Goal: Task Accomplishment & Management: Use online tool/utility

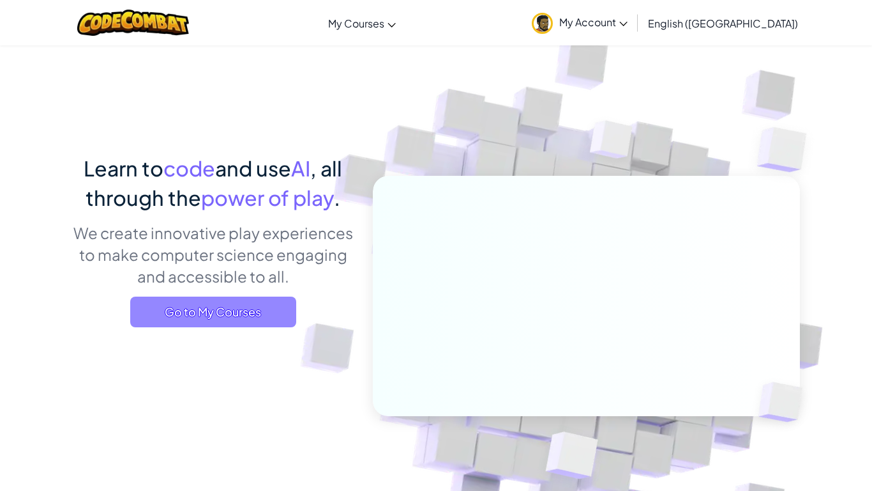
click at [240, 308] on span "Go to My Courses" at bounding box center [213, 311] width 166 height 31
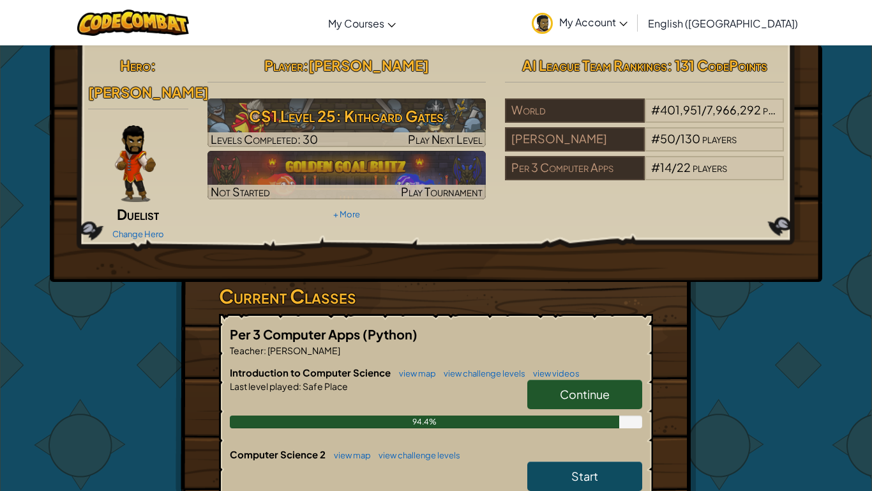
click at [600, 379] on link "Continue" at bounding box center [585, 393] width 115 height 29
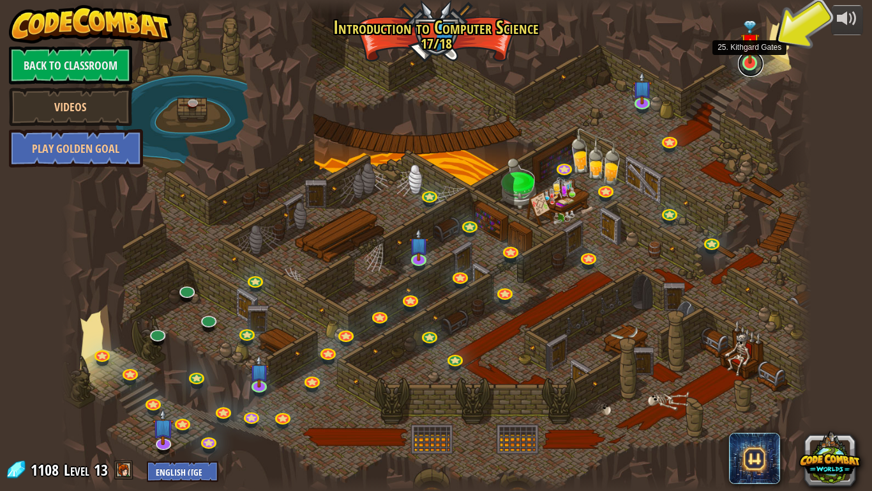
click at [750, 66] on link at bounding box center [751, 64] width 26 height 26
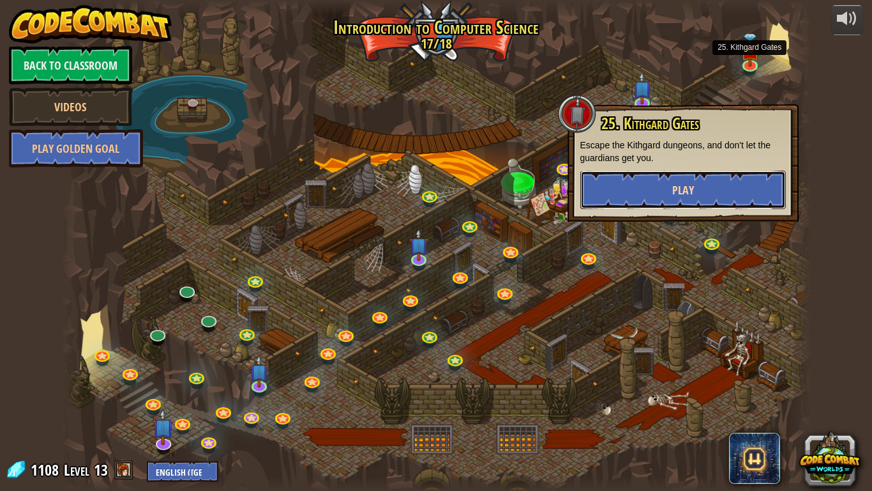
click at [680, 178] on button "Play" at bounding box center [684, 190] width 206 height 38
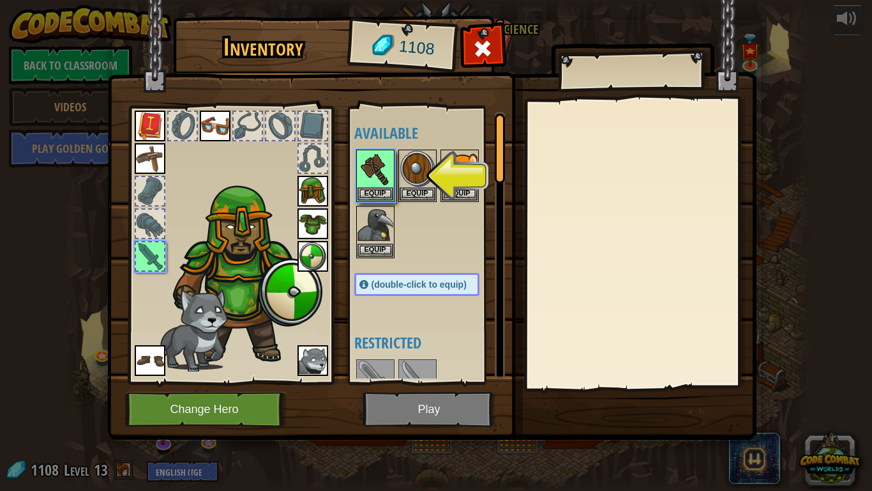
click at [401, 405] on img at bounding box center [432, 208] width 650 height 464
click at [376, 194] on button "Equip" at bounding box center [376, 192] width 36 height 13
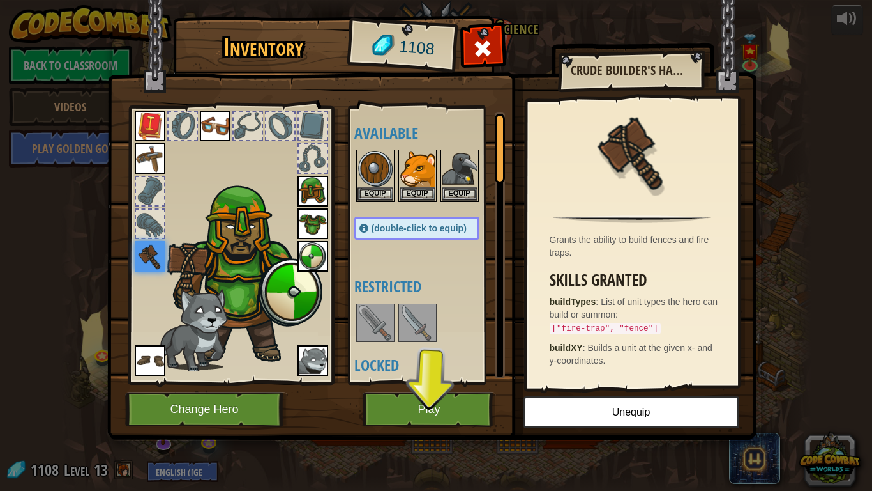
click at [419, 321] on img at bounding box center [418, 323] width 36 height 36
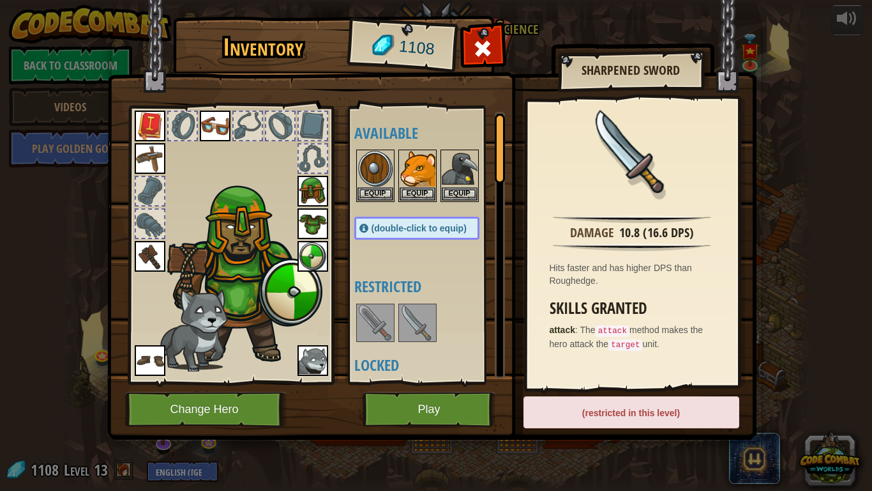
click at [416, 320] on img at bounding box center [418, 323] width 36 height 36
click at [416, 330] on img at bounding box center [418, 323] width 36 height 36
click at [434, 418] on button "Play" at bounding box center [429, 409] width 133 height 35
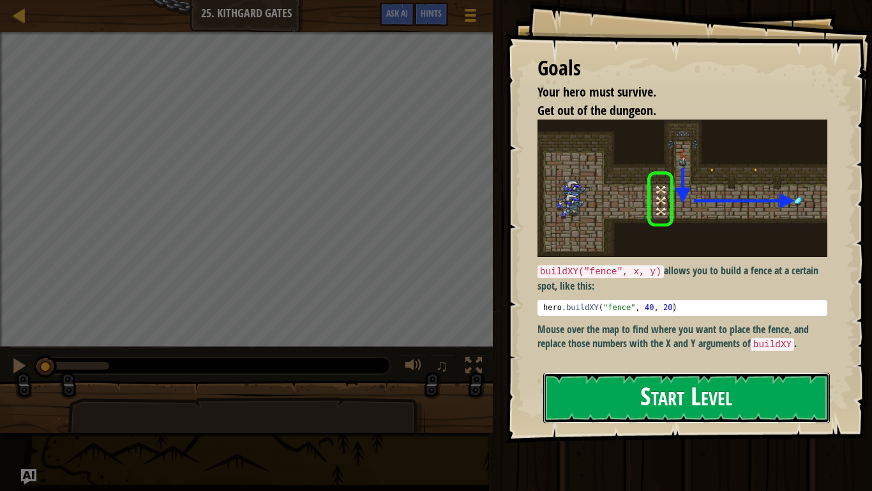
click at [619, 405] on button "Start Level" at bounding box center [687, 397] width 287 height 50
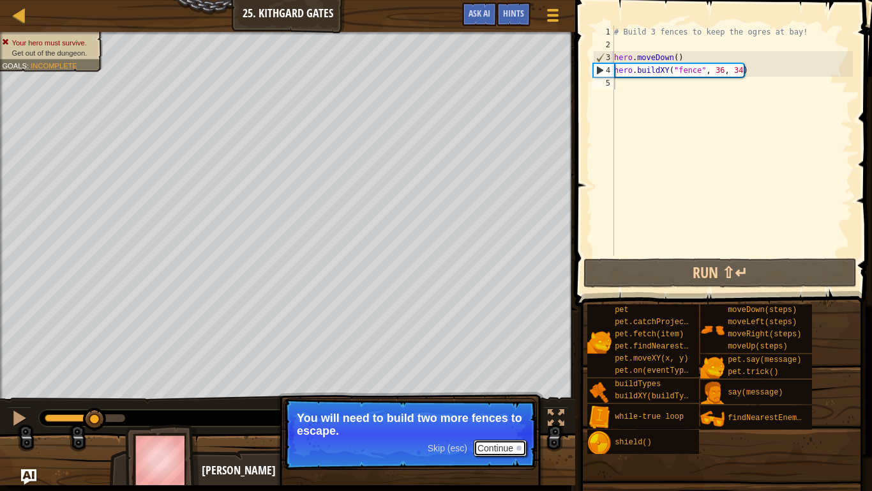
click at [514, 446] on button "Continue" at bounding box center [500, 447] width 53 height 17
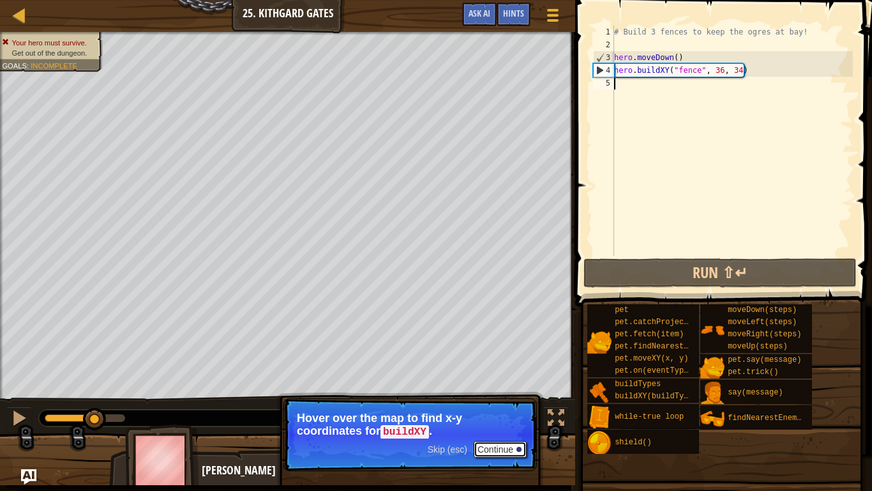
click at [514, 446] on button "Continue" at bounding box center [500, 449] width 53 height 17
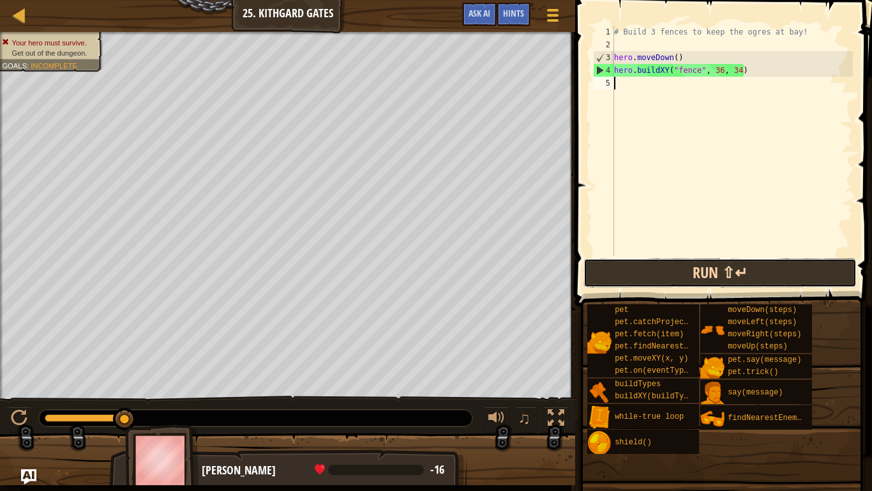
click at [738, 269] on button "Run ⇧↵" at bounding box center [720, 272] width 273 height 29
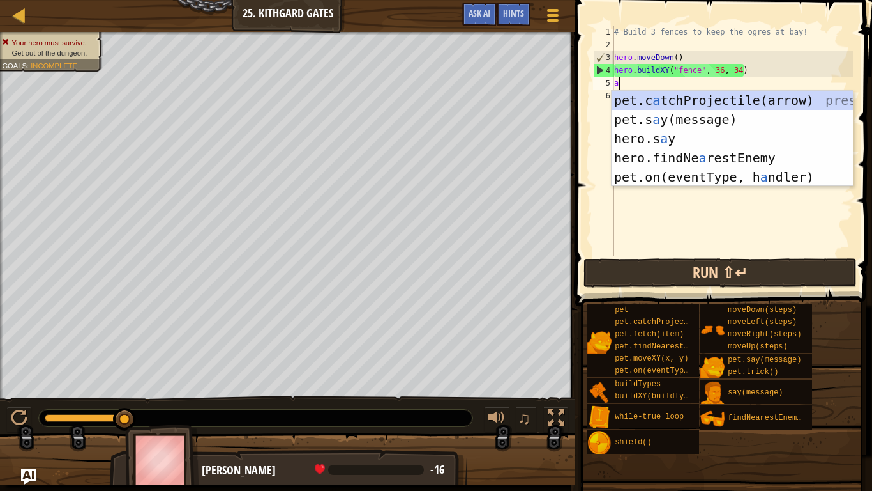
scroll to position [6, 0]
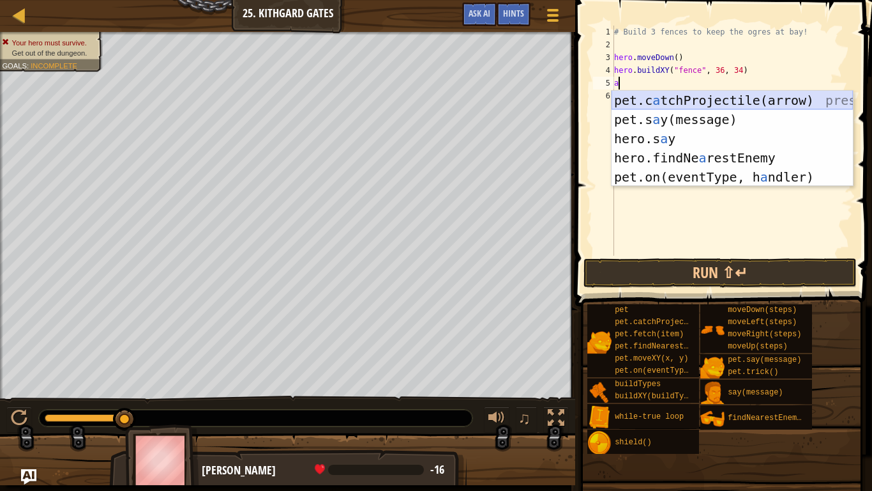
click at [733, 102] on div "pet.c a tchProjectile(arrow) press enter pet.s a y(message) press enter hero.s …" at bounding box center [732, 158] width 241 height 134
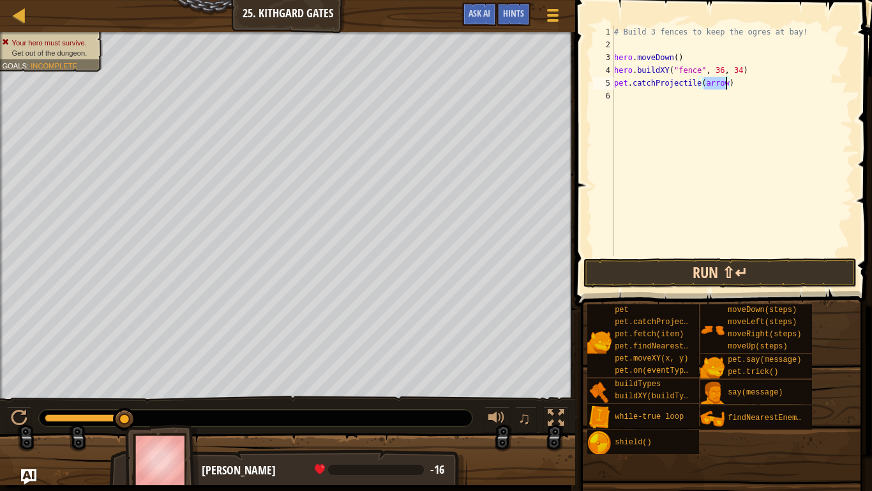
type textarea "pet.catchProjectile(arrow)"
click at [772, 268] on button "Run ⇧↵" at bounding box center [720, 272] width 273 height 29
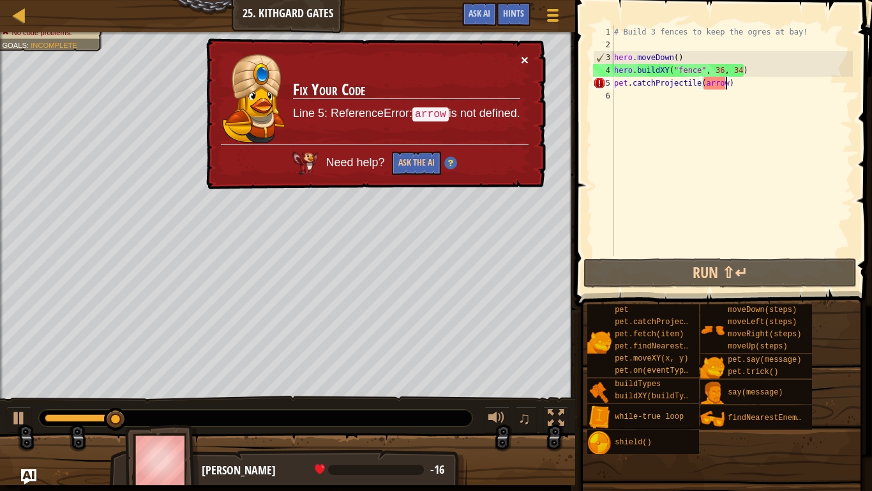
click at [524, 57] on button "×" at bounding box center [525, 59] width 8 height 13
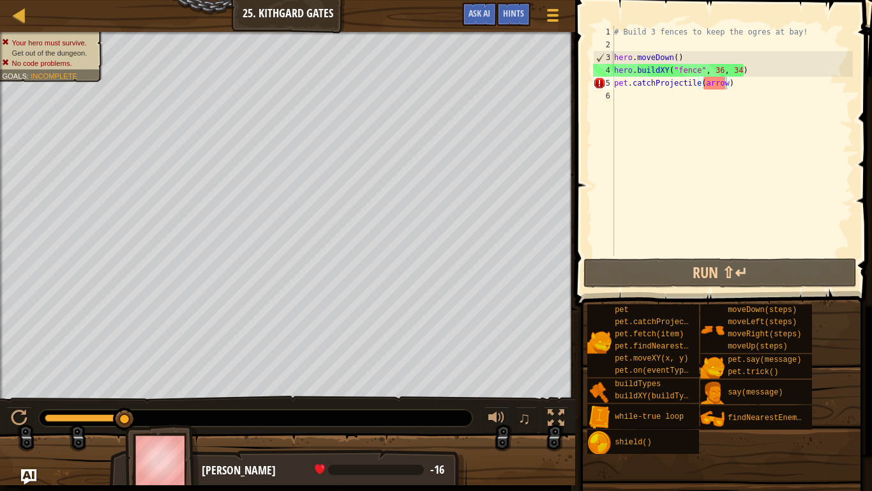
click at [639, 256] on span at bounding box center [725, 135] width 307 height 344
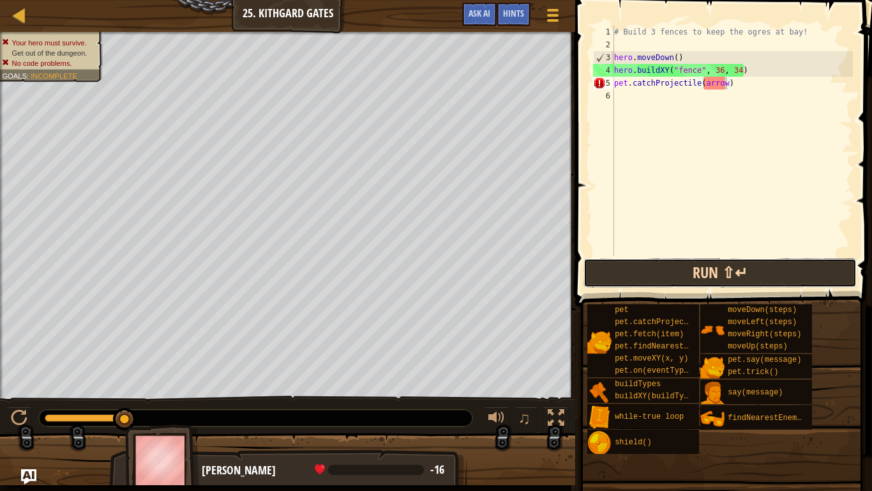
click at [648, 264] on button "Run ⇧↵" at bounding box center [720, 272] width 273 height 29
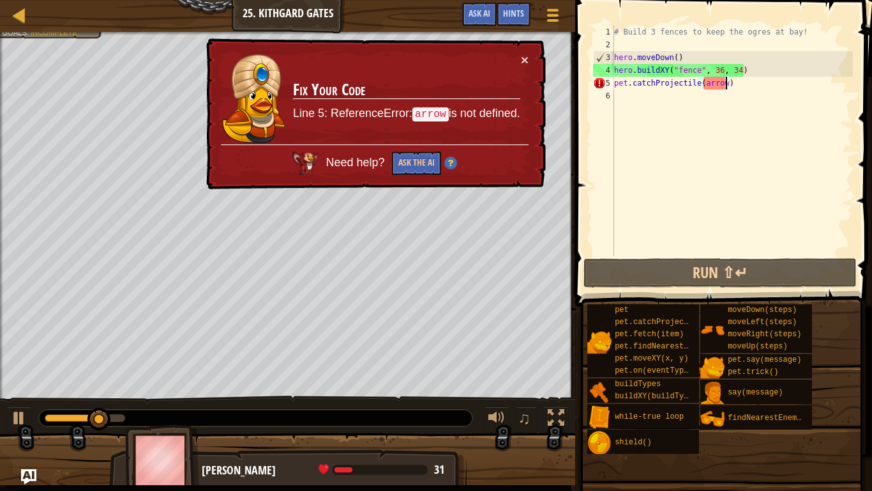
click at [740, 93] on div "# Build 3 fences to keep the ogres at bay! hero . moveDown ( ) hero . buildXY (…" at bounding box center [732, 153] width 241 height 255
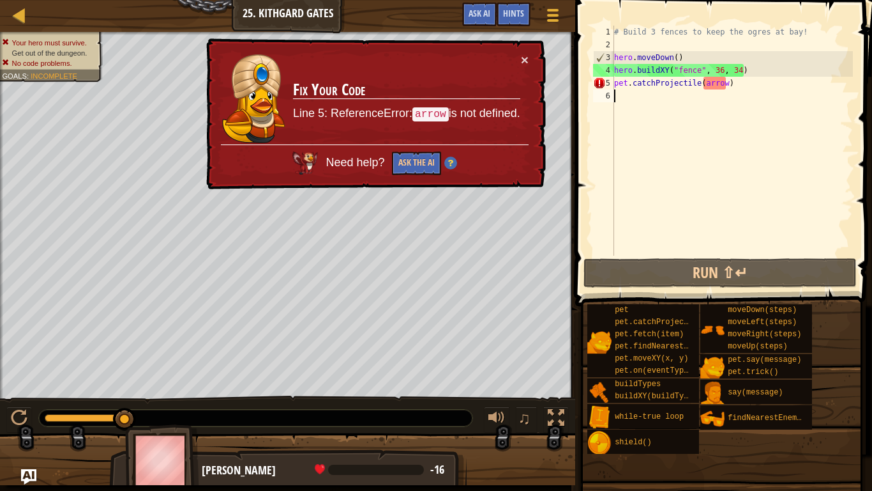
click at [740, 93] on div "# Build 3 fences to keep the ogres at bay! hero . moveDown ( ) hero . buildXY (…" at bounding box center [732, 153] width 241 height 255
click at [734, 84] on div "# Build 3 fences to keep the ogres at bay! hero . moveDown ( ) hero . buildXY (…" at bounding box center [732, 153] width 241 height 255
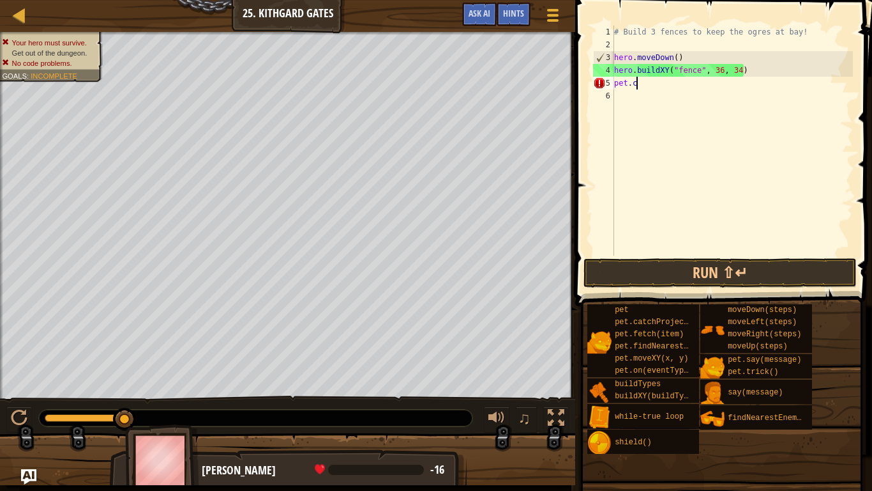
type textarea "p"
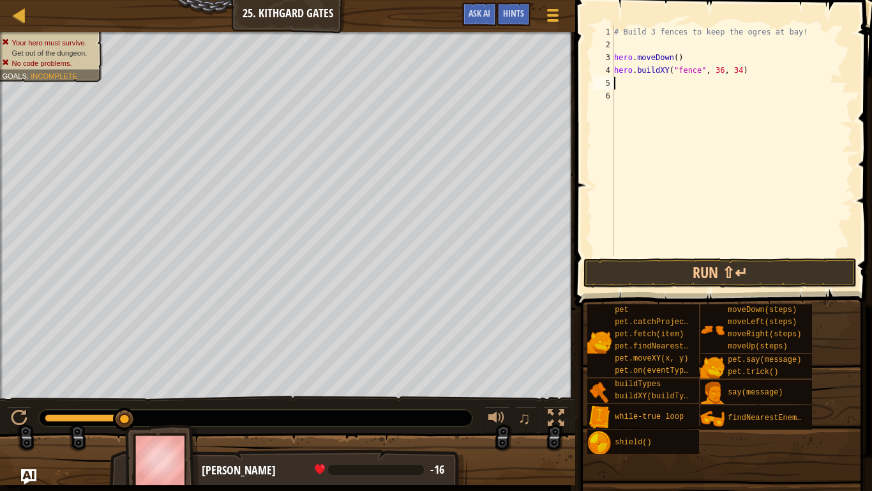
type textarea "r"
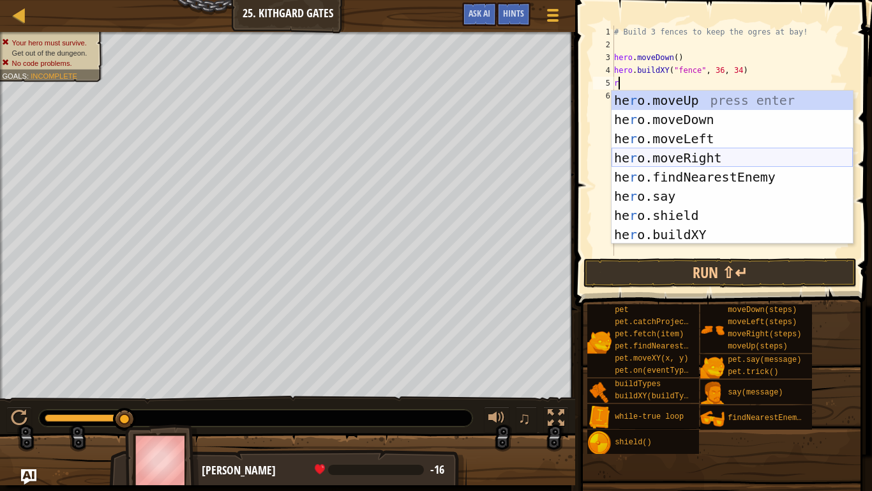
click at [710, 152] on div "he r o.moveUp press enter he r o.moveDown press enter he r o.moveLeft press ent…" at bounding box center [732, 187] width 241 height 192
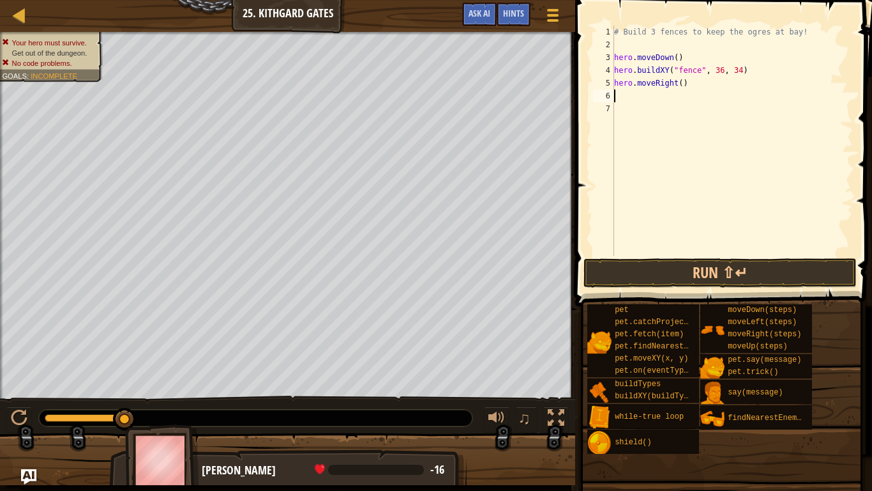
click at [753, 256] on span at bounding box center [725, 135] width 307 height 344
click at [754, 261] on button "Run ⇧↵" at bounding box center [720, 272] width 273 height 29
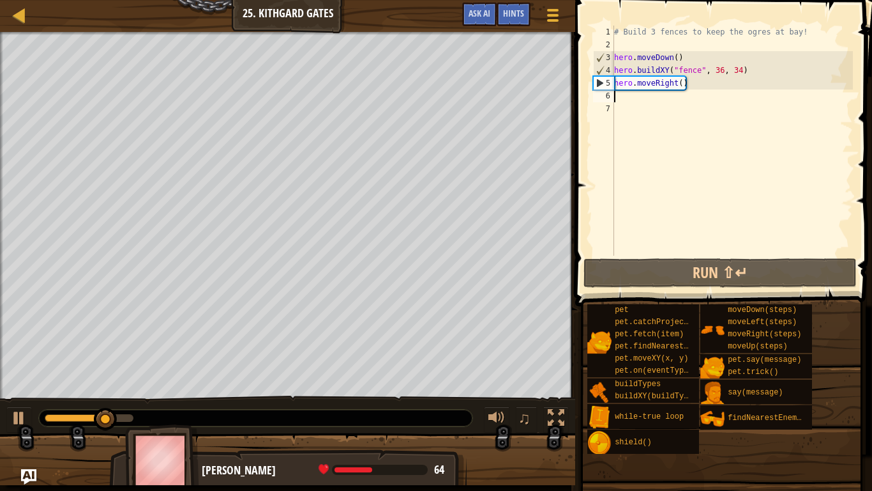
click at [683, 81] on div "# Build 3 fences to keep the ogres at bay! hero . moveDown ( ) hero . buildXY (…" at bounding box center [732, 153] width 241 height 255
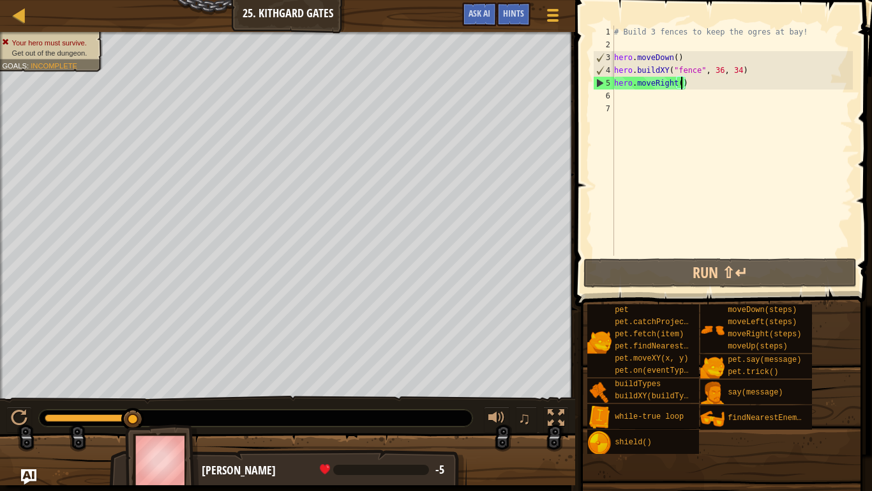
scroll to position [6, 10]
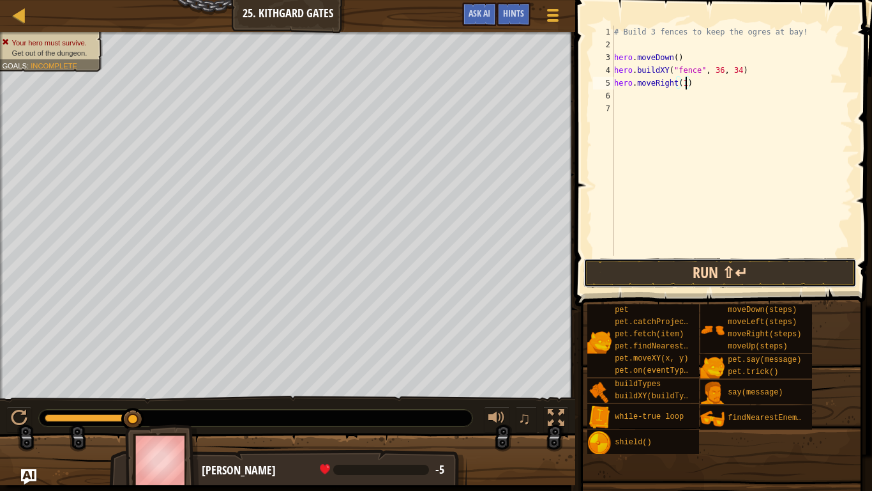
click at [775, 268] on button "Run ⇧↵" at bounding box center [720, 272] width 273 height 29
click at [817, 264] on button "Run ⇧↵" at bounding box center [720, 272] width 273 height 29
click at [610, 278] on button "Run ⇧↵" at bounding box center [720, 272] width 273 height 29
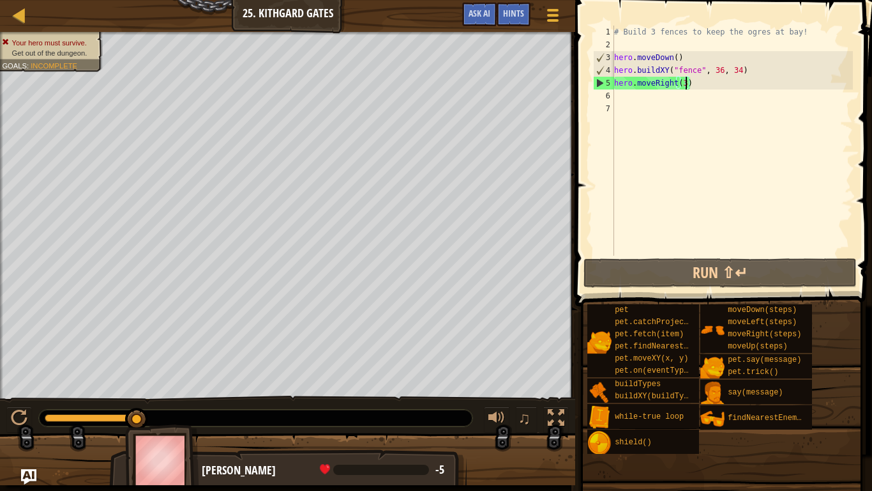
scroll to position [6, 10]
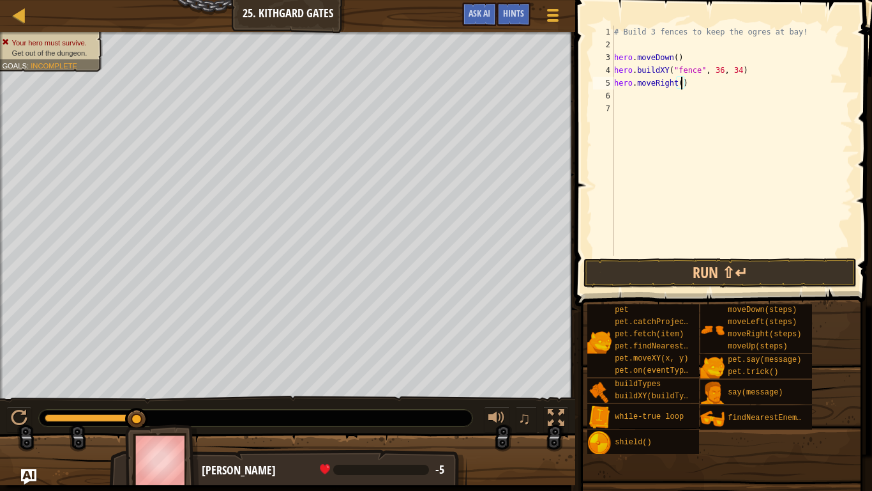
click at [699, 85] on div "# Build 3 fences to keep the ogres at bay! hero . moveDown ( ) hero . buildXY (…" at bounding box center [732, 153] width 241 height 255
type textarea "h"
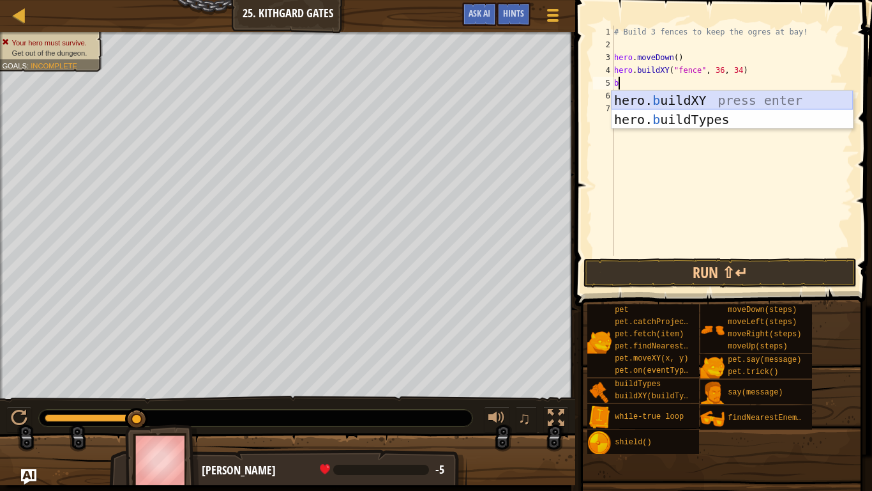
click at [731, 100] on div "hero. b uildXY press enter hero. b uildTypes press enter" at bounding box center [732, 129] width 241 height 77
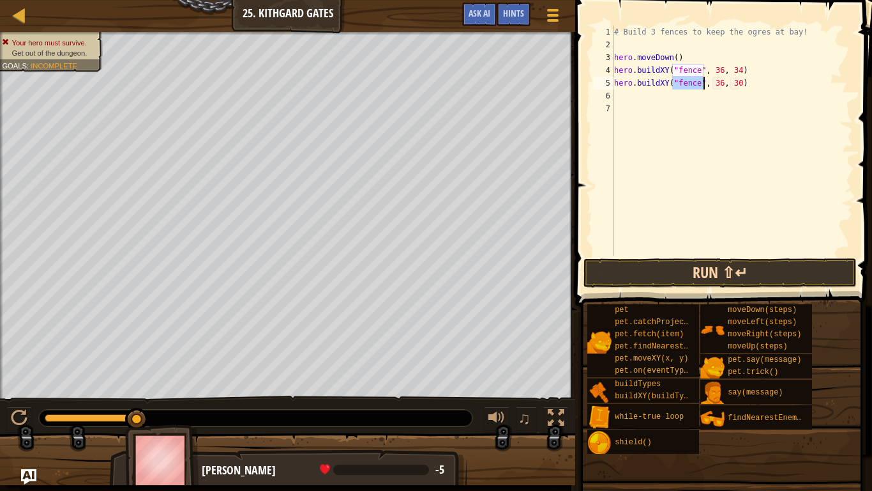
type textarea "hero.buildXY("fence", 36, 30)"
click at [742, 260] on button "Run ⇧↵" at bounding box center [720, 272] width 273 height 29
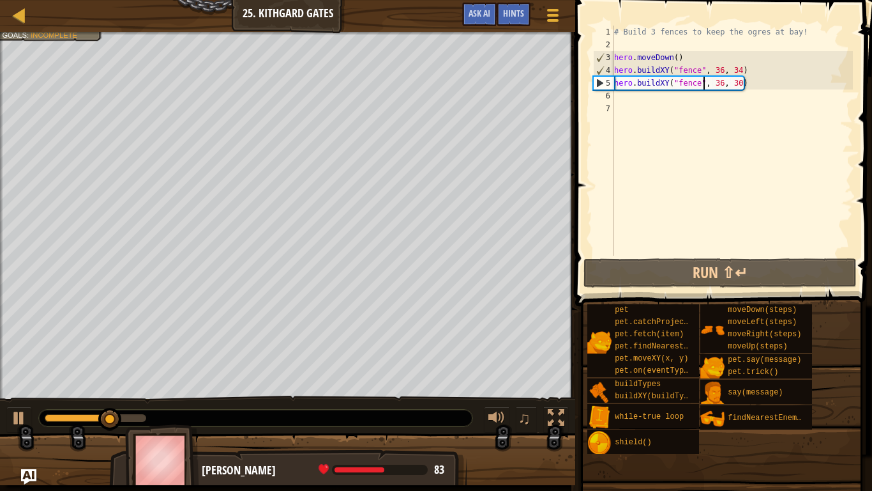
click at [620, 110] on div "# Build 3 fences to keep the ogres at bay! hero . moveDown ( ) hero . buildXY (…" at bounding box center [732, 153] width 241 height 255
click at [618, 95] on div "# Build 3 fences to keep the ogres at bay! hero . moveDown ( ) hero . buildXY (…" at bounding box center [732, 153] width 241 height 255
type textarea "r"
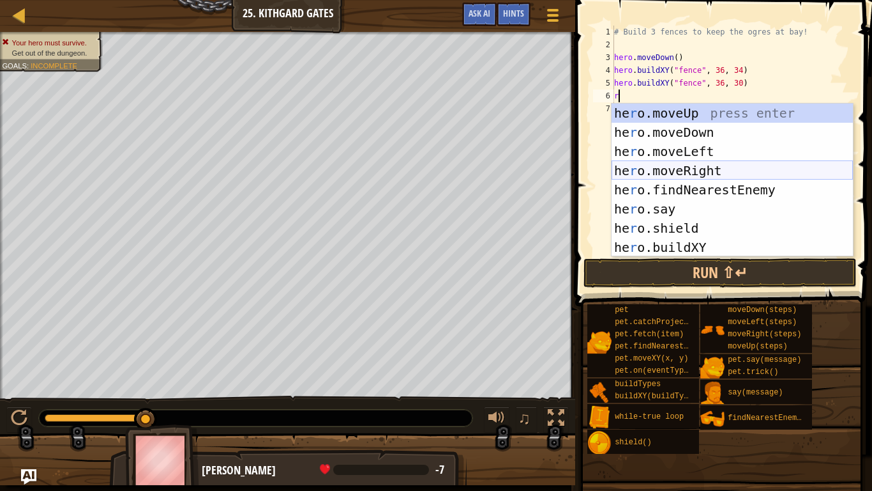
click at [734, 175] on div "he r o.moveUp press enter he r o.moveDown press enter he r o.moveLeft press ent…" at bounding box center [732, 199] width 241 height 192
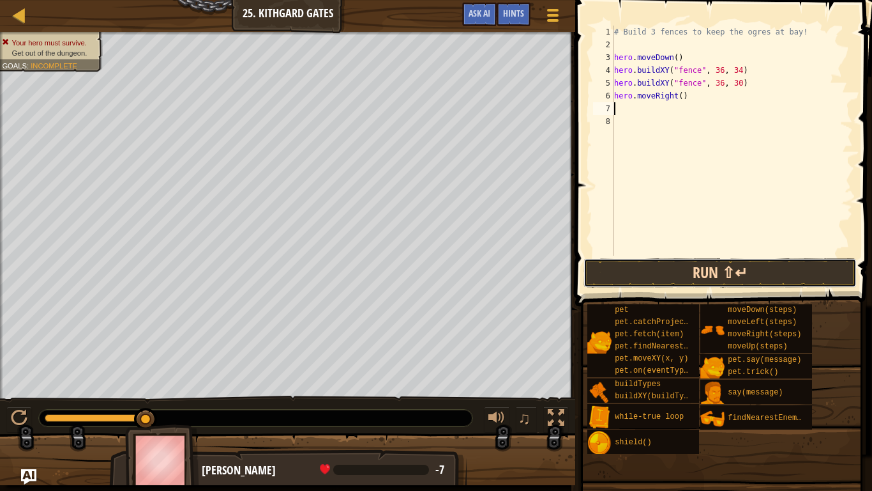
click at [774, 273] on button "Run ⇧↵" at bounding box center [720, 272] width 273 height 29
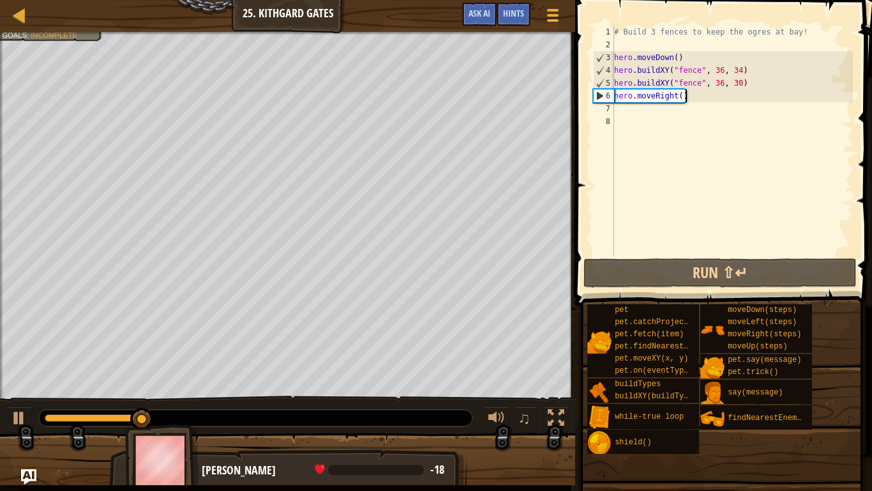
click at [692, 94] on div "# Build 3 fences to keep the ogres at bay! hero . moveDown ( ) hero . buildXY (…" at bounding box center [732, 153] width 241 height 255
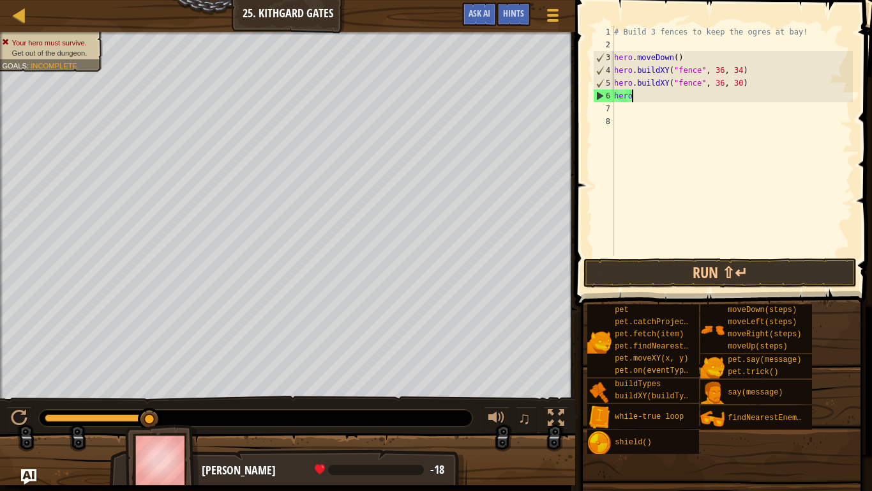
type textarea "h"
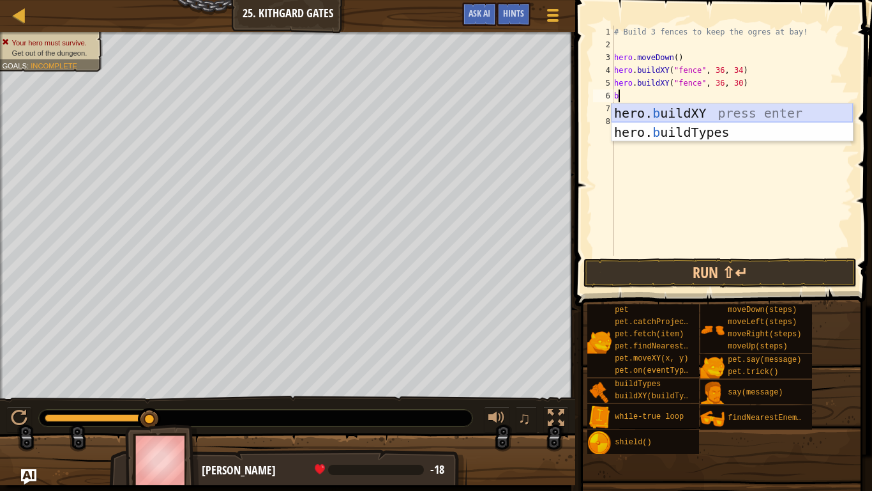
click at [749, 116] on div "hero. b uildXY press enter hero. b uildTypes press enter" at bounding box center [732, 141] width 241 height 77
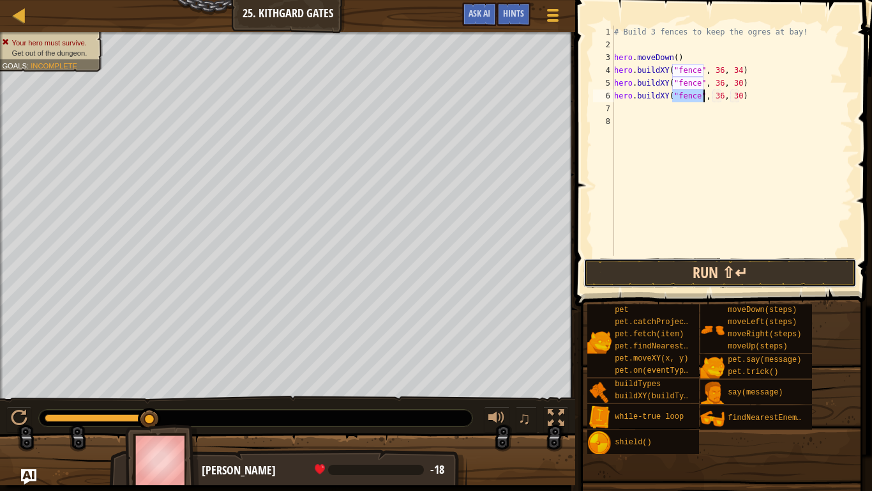
click at [780, 268] on button "Run ⇧↵" at bounding box center [720, 272] width 273 height 29
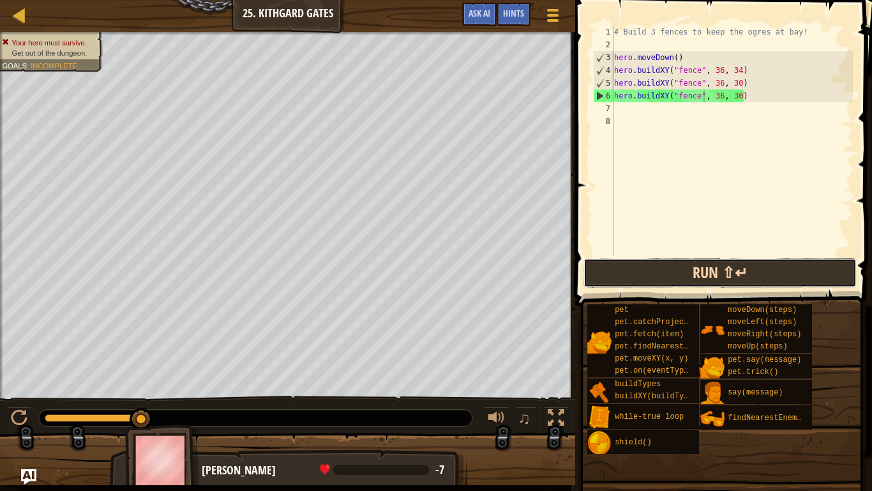
click at [678, 276] on button "Run ⇧↵" at bounding box center [720, 272] width 273 height 29
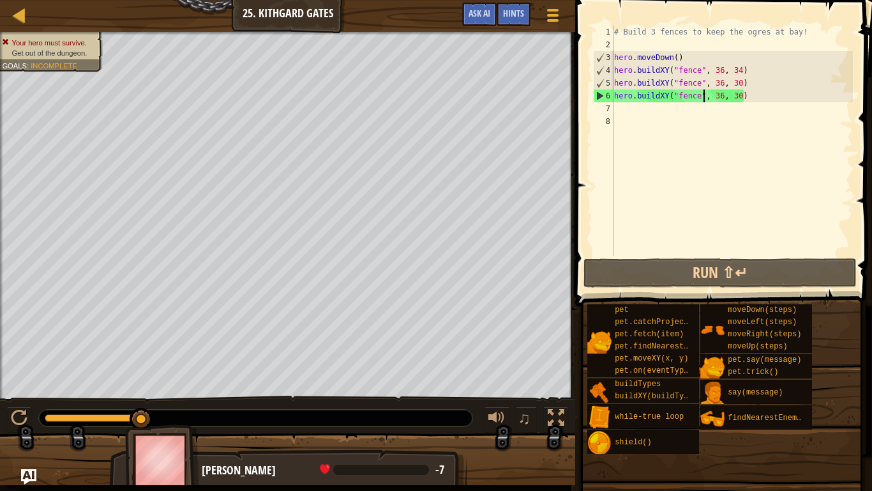
click at [759, 100] on div "# Build 3 fences to keep the ogres at bay! hero . moveDown ( ) hero . buildXY (…" at bounding box center [732, 153] width 241 height 255
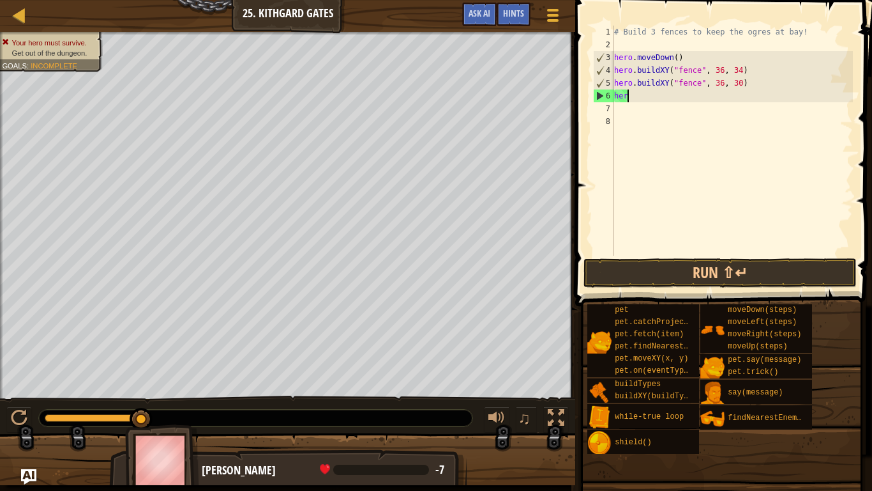
type textarea "h"
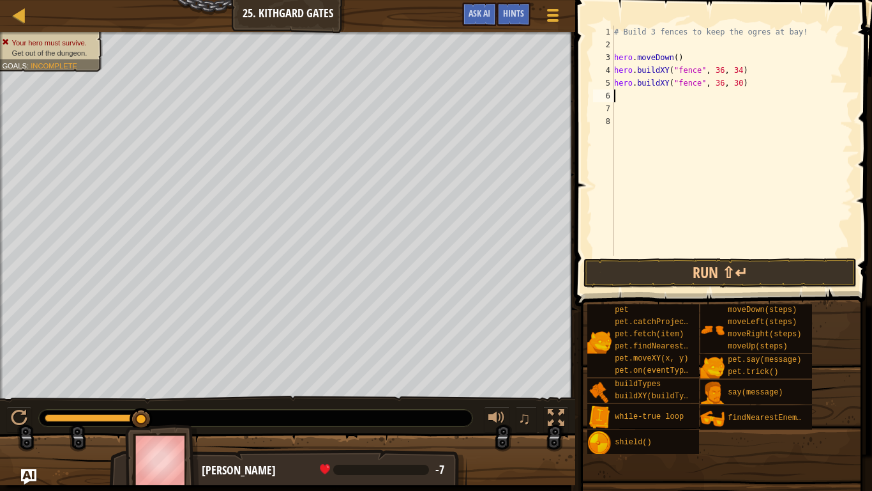
type textarea "r"
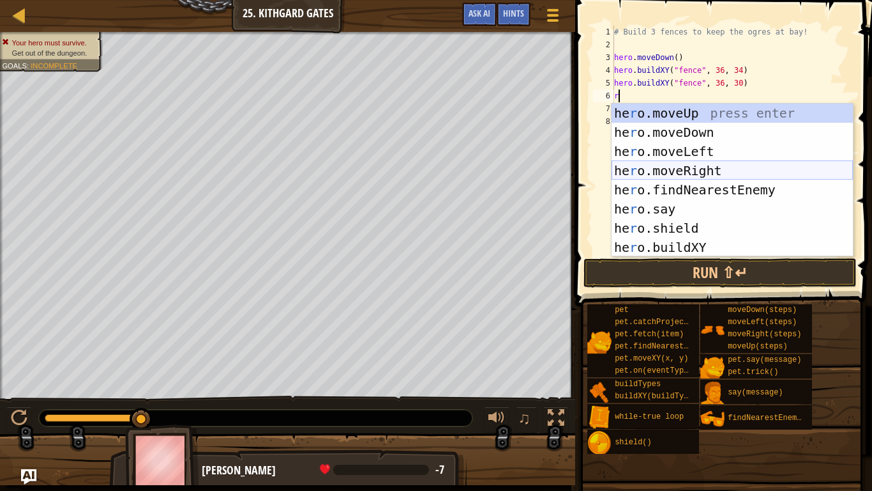
click at [733, 164] on div "he r o.moveUp press enter he r o.moveDown press enter he r o.moveLeft press ent…" at bounding box center [732, 199] width 241 height 192
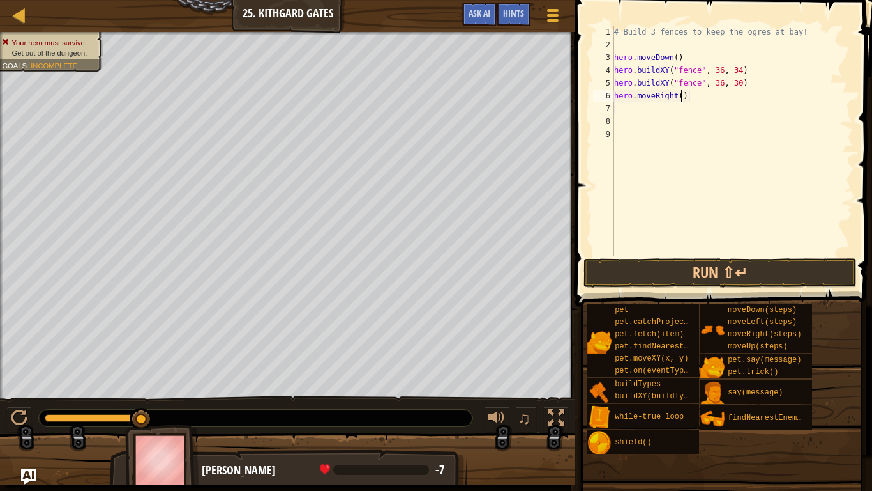
click at [683, 98] on div "# Build 3 fences to keep the ogres at bay! hero . moveDown ( ) hero . buildXY (…" at bounding box center [732, 153] width 241 height 255
type textarea "hero.moveRight(3)"
click at [802, 282] on button "Run ⇧↵" at bounding box center [720, 272] width 273 height 29
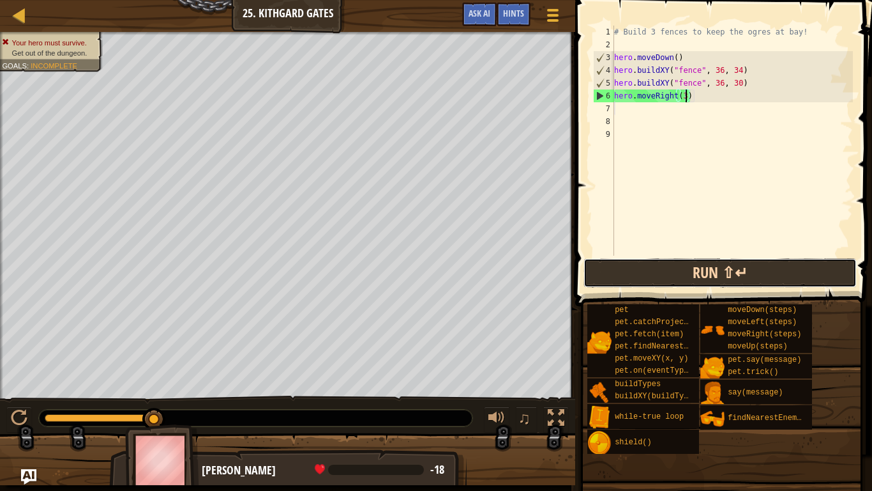
click at [777, 269] on button "Run ⇧↵" at bounding box center [720, 272] width 273 height 29
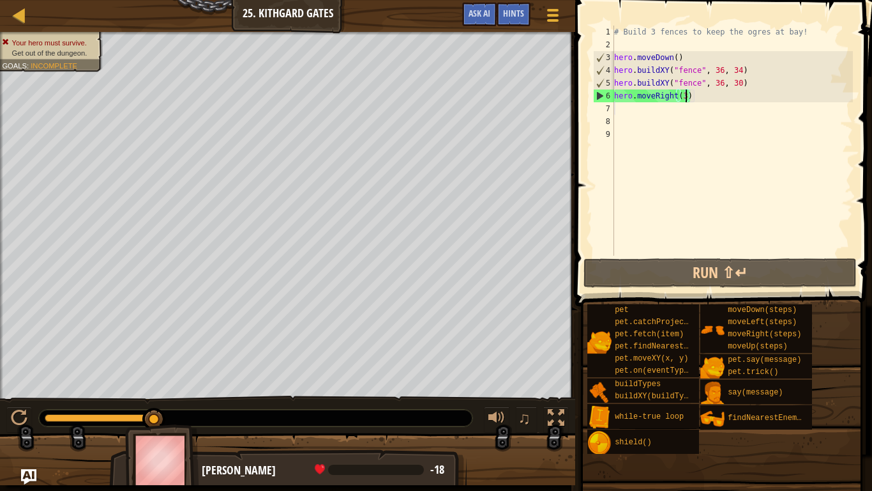
click at [722, 112] on div "# Build 3 fences to keep the ogres at bay! hero . moveDown ( ) hero . buildXY (…" at bounding box center [732, 153] width 241 height 255
click at [714, 105] on div "# Build 3 fences to keep the ogres at bay! hero . moveDown ( ) hero . buildXY (…" at bounding box center [732, 153] width 241 height 255
click at [698, 95] on div "# Build 3 fences to keep the ogres at bay! hero . moveDown ( ) hero . buildXY (…" at bounding box center [732, 153] width 241 height 255
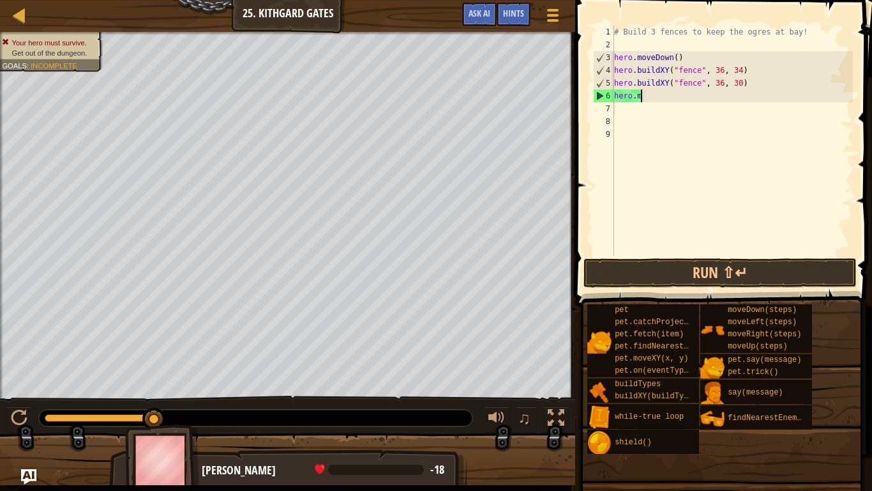
type textarea "h"
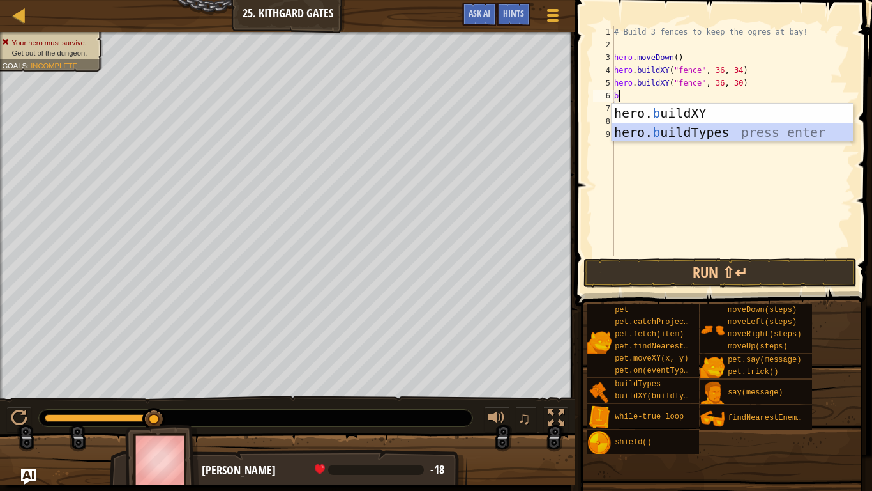
click at [703, 126] on div "hero. b uildXY press enter hero. b uildTypes press enter" at bounding box center [732, 141] width 241 height 77
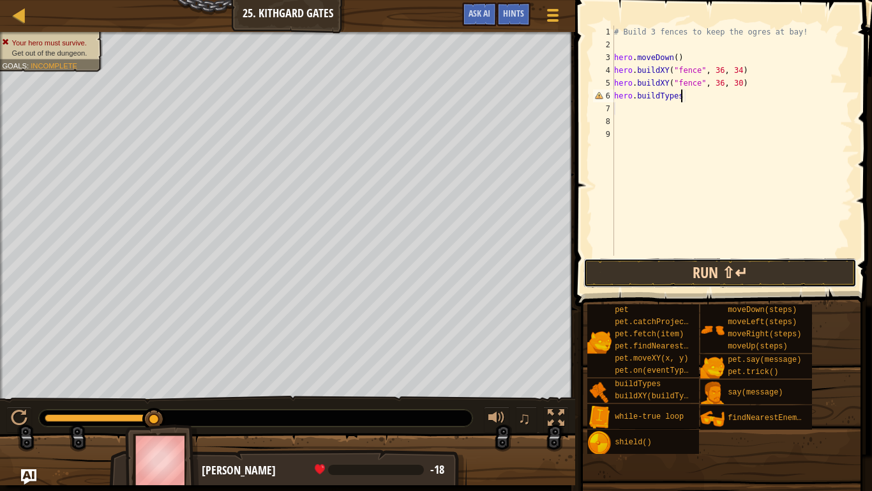
click at [757, 277] on button "Run ⇧↵" at bounding box center [720, 272] width 273 height 29
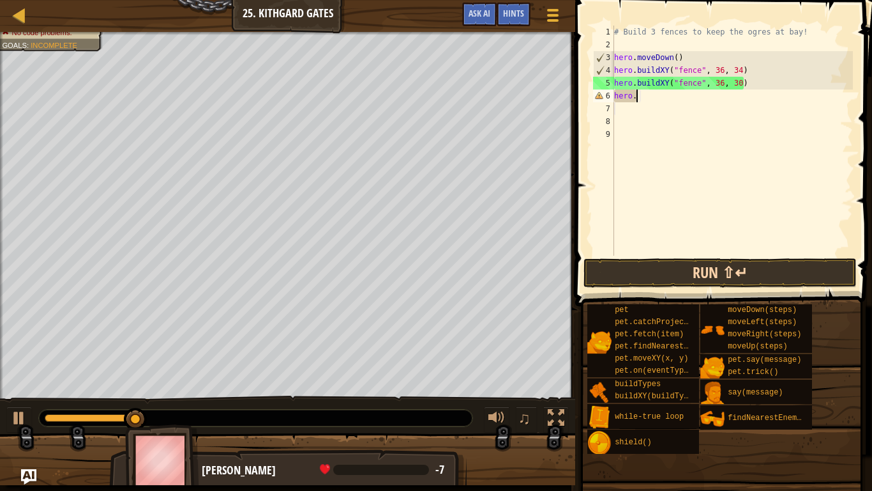
type textarea "h"
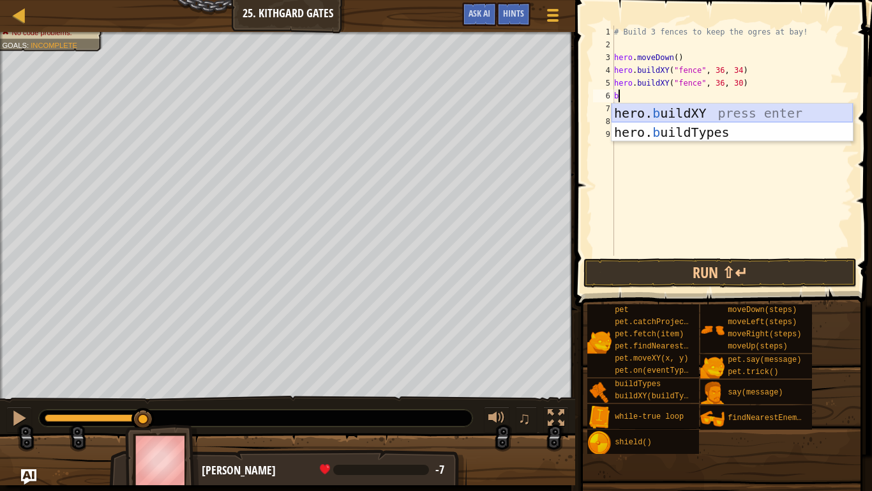
click at [703, 116] on div "hero. b uildXY press enter hero. b uildTypes press enter" at bounding box center [732, 141] width 241 height 77
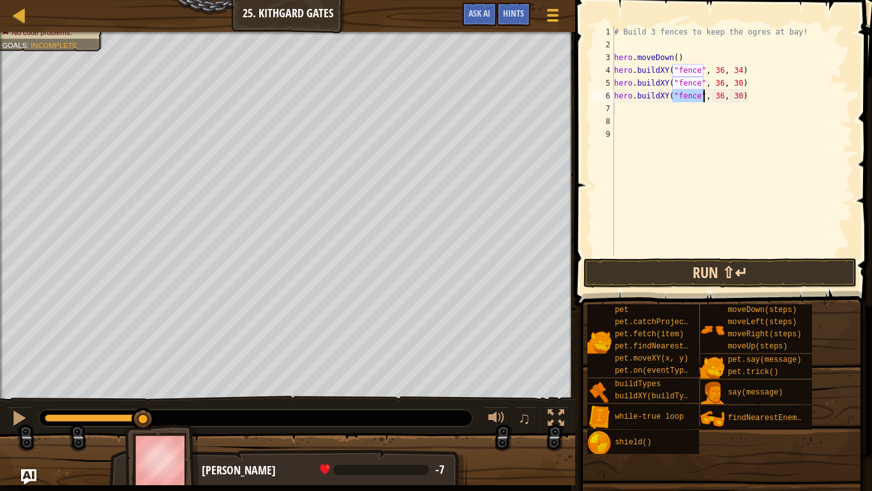
type textarea "hero.buildXY("fence", 36, 30)"
click at [775, 268] on button "Run ⇧↵" at bounding box center [720, 272] width 273 height 29
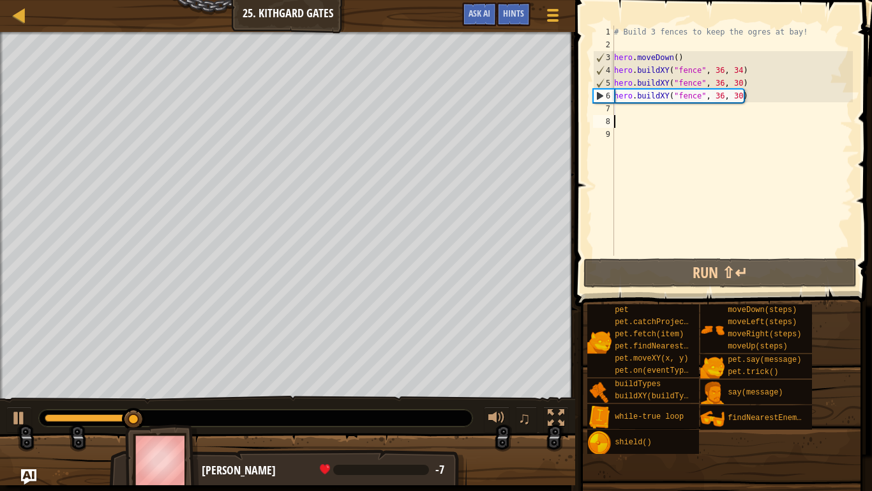
click at [622, 117] on div "# Build 3 fences to keep the ogres at bay! hero . moveDown ( ) hero . buildXY (…" at bounding box center [732, 153] width 241 height 255
click at [620, 110] on div "# Build 3 fences to keep the ogres at bay! hero . moveDown ( ) hero . buildXY (…" at bounding box center [732, 153] width 241 height 255
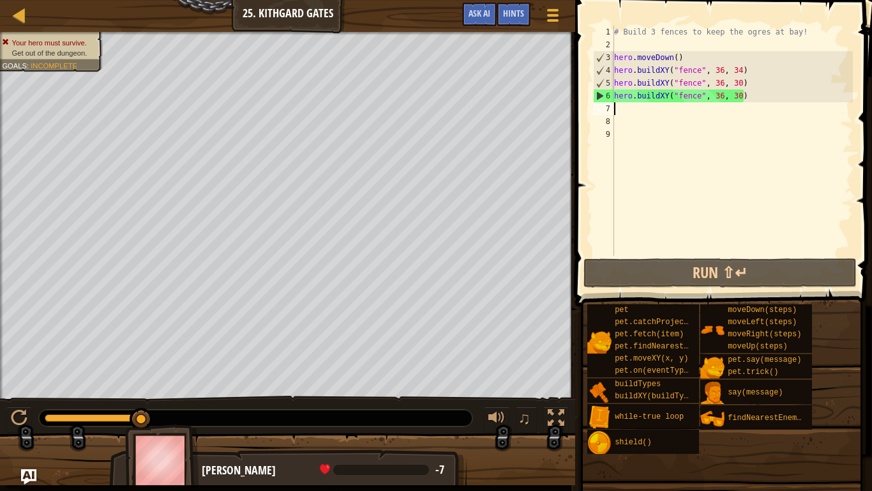
type textarea "r"
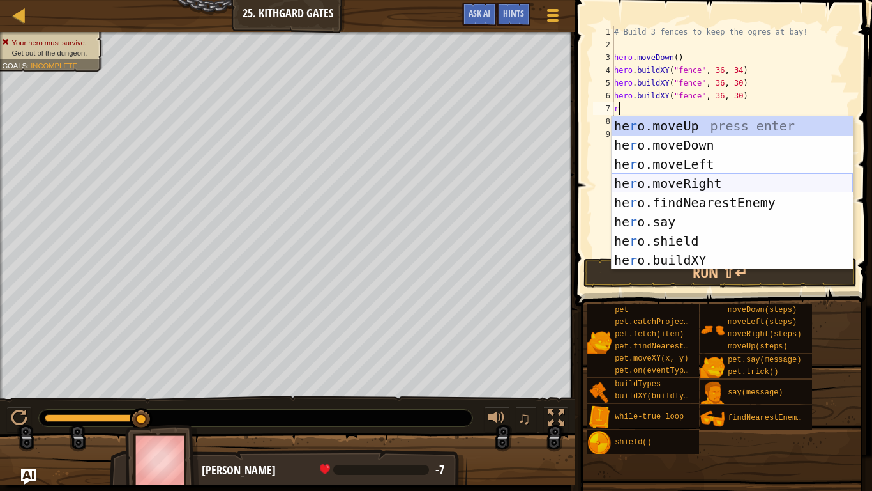
click at [718, 176] on div "he r o.moveUp press enter he r o.moveDown press enter he r o.moveLeft press ent…" at bounding box center [732, 212] width 241 height 192
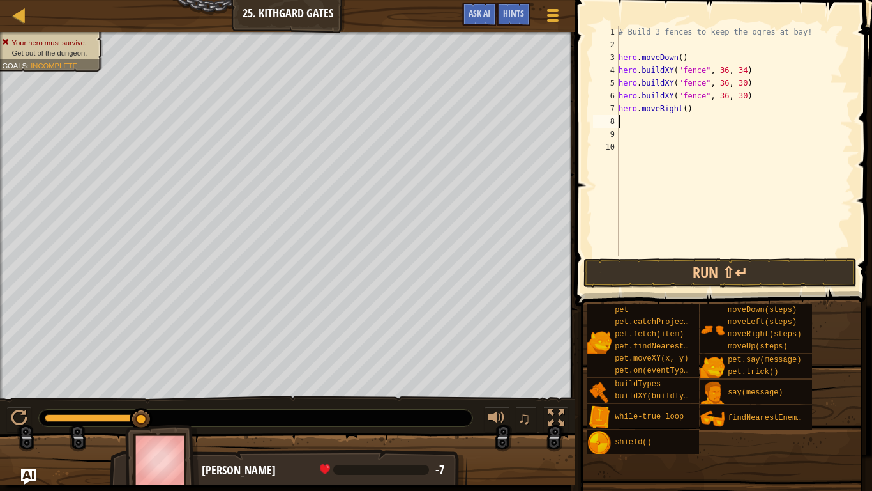
click at [687, 111] on div "# Build 3 fences to keep the ogres at bay! hero . moveDown ( ) hero . buildXY (…" at bounding box center [734, 153] width 237 height 255
type textarea "hero.moveRight(10)"
click at [786, 271] on button "Run ⇧↵" at bounding box center [720, 272] width 273 height 29
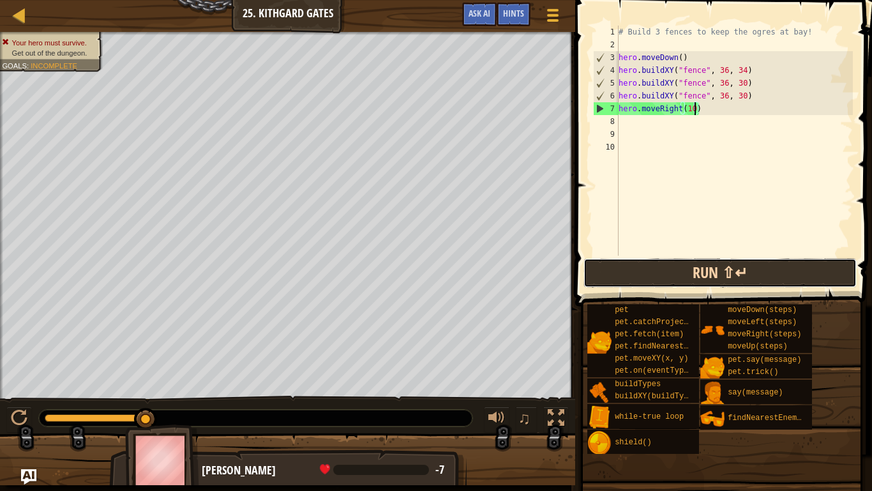
click at [786, 271] on button "Run ⇧↵" at bounding box center [720, 272] width 273 height 29
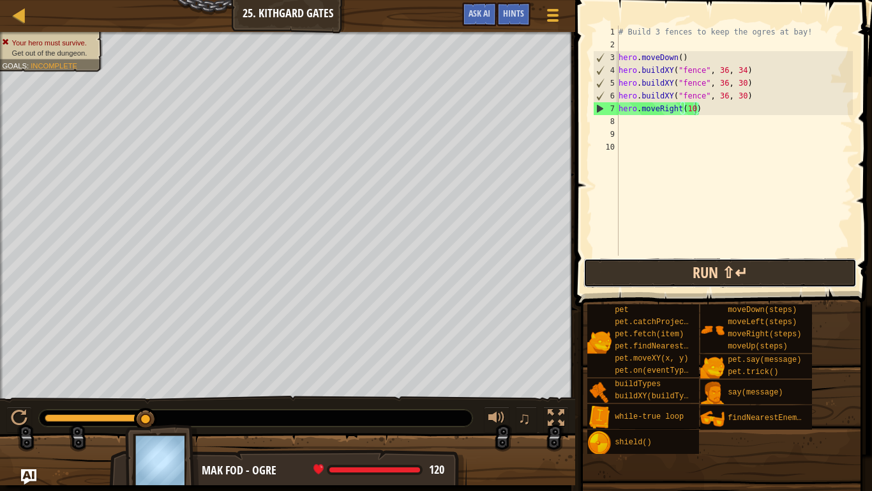
click at [621, 282] on button "Run ⇧↵" at bounding box center [720, 272] width 273 height 29
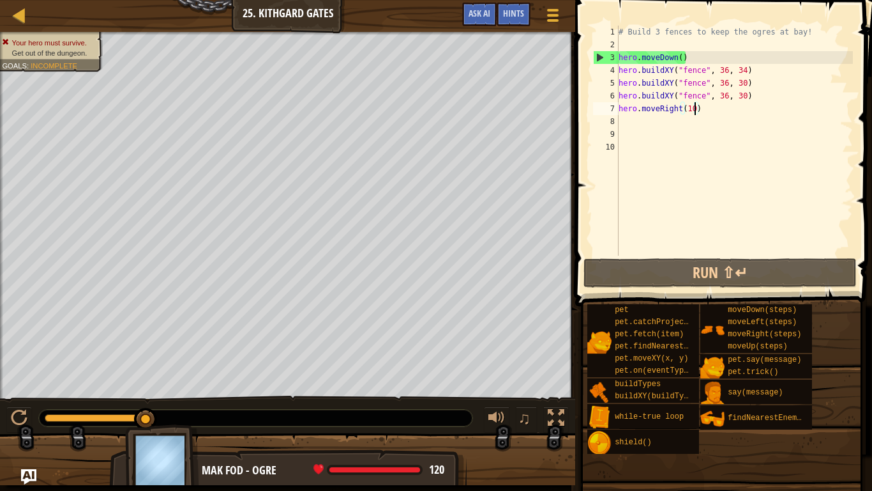
click at [722, 118] on div "# Build 3 fences to keep the ogres at bay! hero . moveDown ( ) hero . buildXY (…" at bounding box center [734, 153] width 237 height 255
click at [720, 103] on div "# Build 3 fences to keep the ogres at bay! hero . moveDown ( ) hero . buildXY (…" at bounding box center [734, 153] width 237 height 255
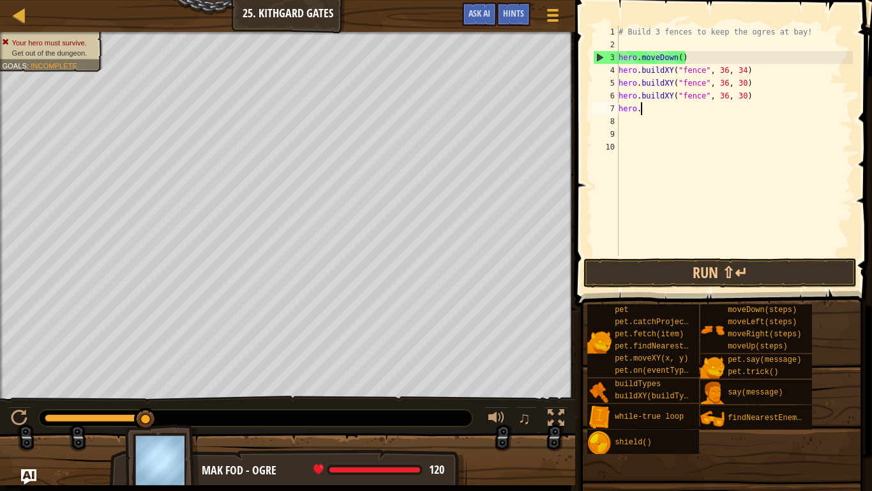
type textarea "h"
click at [768, 94] on div "# Build 3 fences to keep the ogres at bay! hero . moveDown ( ) hero . buildXY (…" at bounding box center [734, 153] width 237 height 255
type textarea "h"
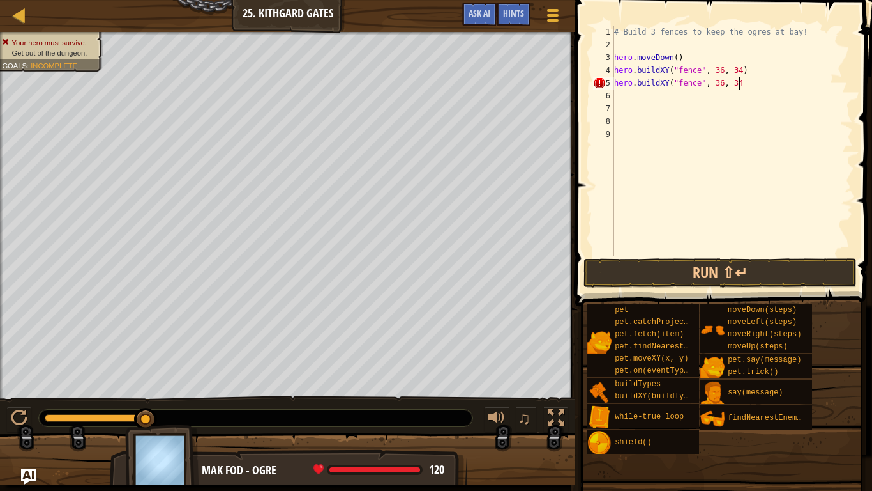
scroll to position [6, 17]
type textarea "hero.buildXY("fence", 36, 34)"
click at [623, 91] on div "# Build 3 fences to keep the ogres at bay! hero . moveDown ( ) hero . buildXY (…" at bounding box center [732, 153] width 241 height 255
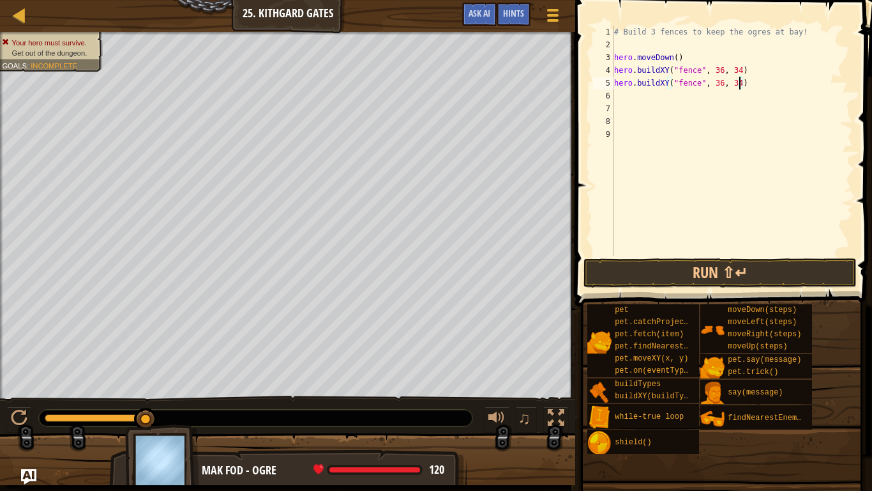
click at [740, 84] on div "# Build 3 fences to keep the ogres at bay! hero . moveDown ( ) hero . buildXY (…" at bounding box center [732, 153] width 241 height 255
type textarea "hero.buildXY("fence", 36, 30)"
click at [621, 96] on div "# Build 3 fences to keep the ogres at bay! hero . moveDown ( ) hero . buildXY (…" at bounding box center [732, 153] width 241 height 255
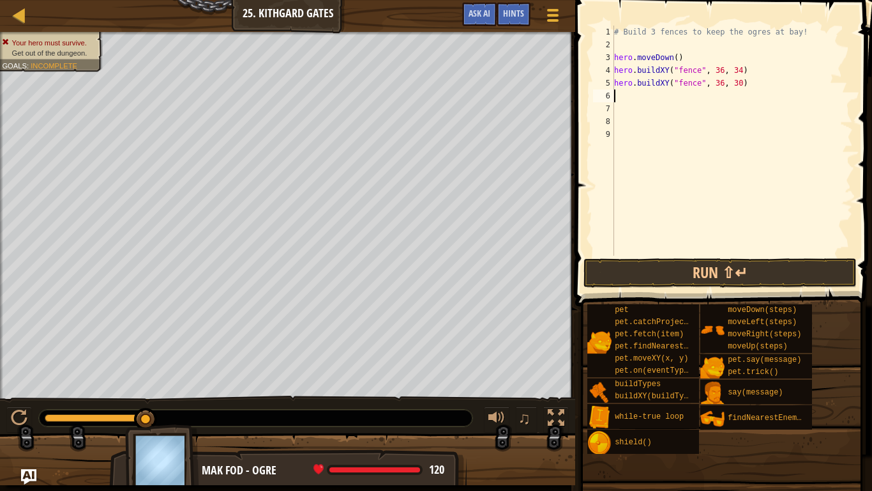
scroll to position [6, 0]
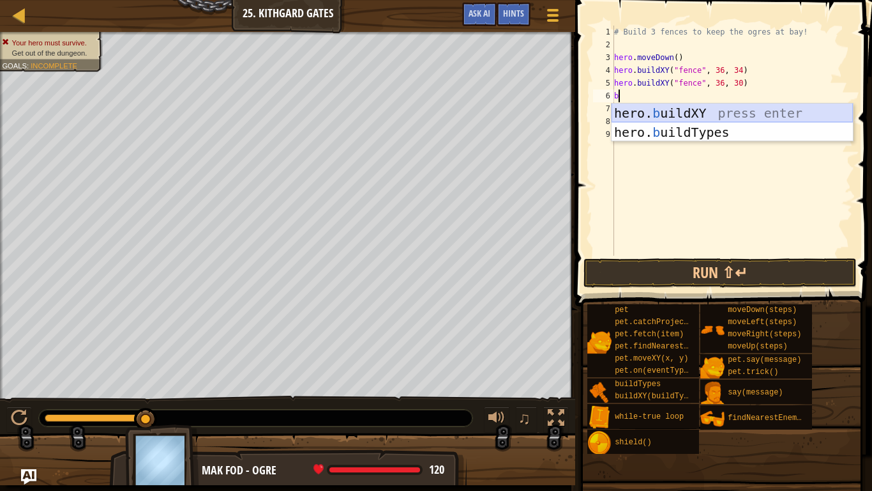
click at [698, 113] on div "hero. b uildXY press enter hero. b uildTypes press enter" at bounding box center [732, 141] width 241 height 77
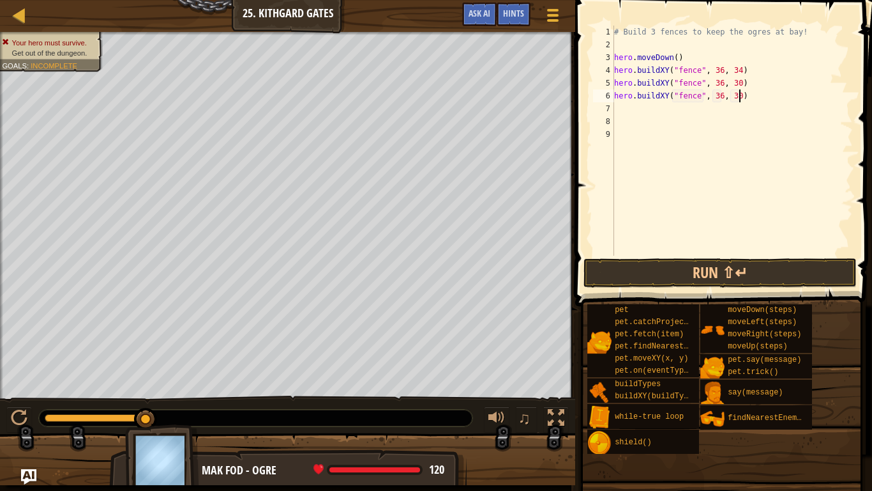
click at [739, 96] on div "# Build 3 fences to keep the ogres at bay! hero . moveDown ( ) hero . buildXY (…" at bounding box center [732, 153] width 241 height 255
click at [722, 95] on div "# Build 3 fences to keep the ogres at bay! hero . moveDown ( ) hero . buildXY (…" at bounding box center [732, 153] width 241 height 255
click at [604, 271] on button "Run ⇧↵" at bounding box center [720, 272] width 273 height 29
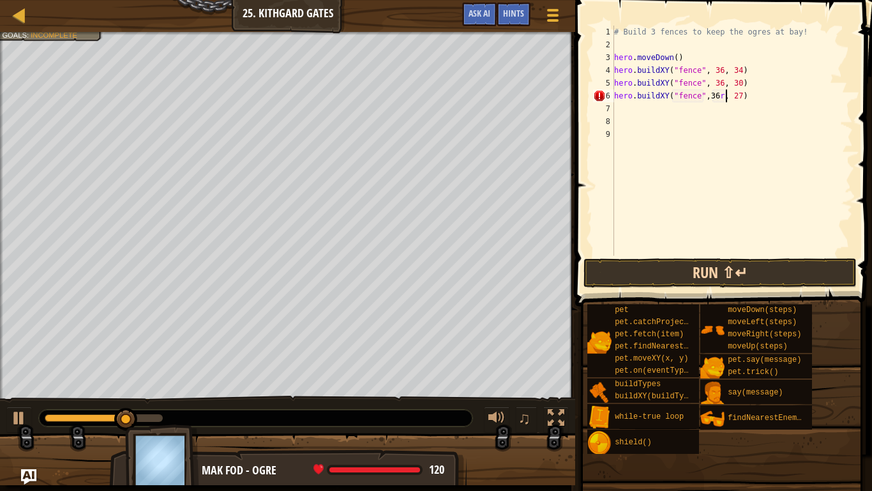
type textarea "hero.buildXY("fence", 36, 27)"
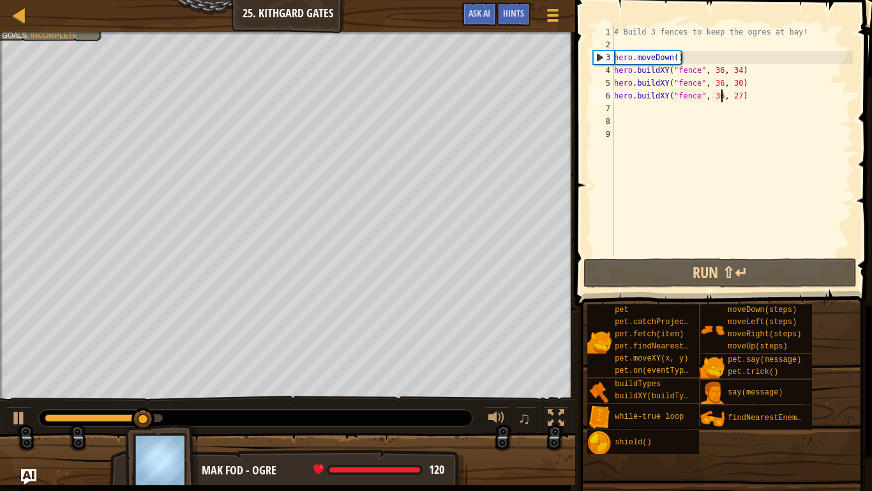
click at [619, 109] on div "# Build 3 fences to keep the ogres at bay! hero . moveDown ( ) hero . buildXY (…" at bounding box center [732, 153] width 241 height 255
type textarea "r"
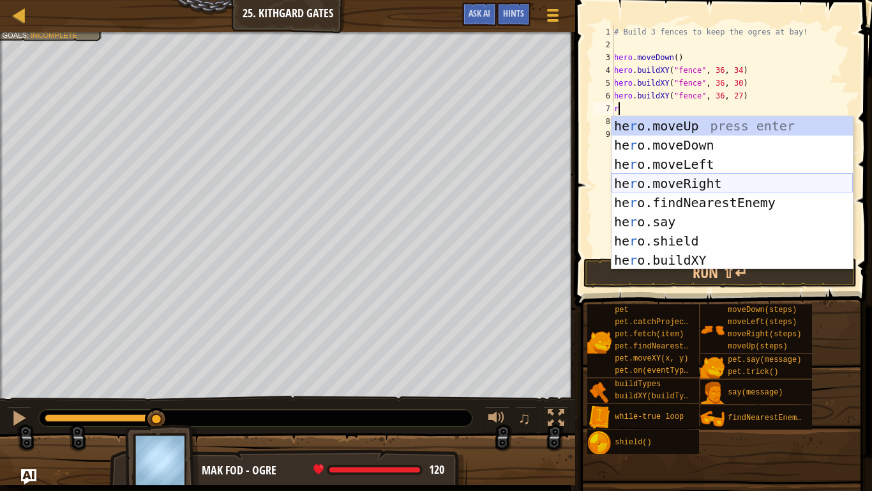
click at [701, 176] on div "he r o.moveUp press enter he r o.moveDown press enter he r o.moveLeft press ent…" at bounding box center [732, 212] width 241 height 192
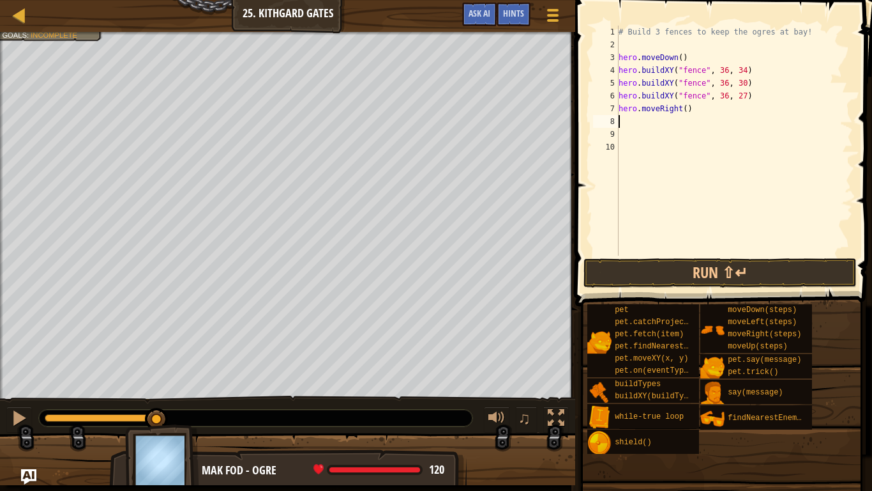
click at [685, 113] on div "# Build 3 fences to keep the ogres at bay! hero . moveDown ( ) hero . buildXY (…" at bounding box center [734, 153] width 237 height 255
type textarea "hero.moveRight(3)"
click at [735, 259] on button "Run ⇧↵" at bounding box center [720, 272] width 273 height 29
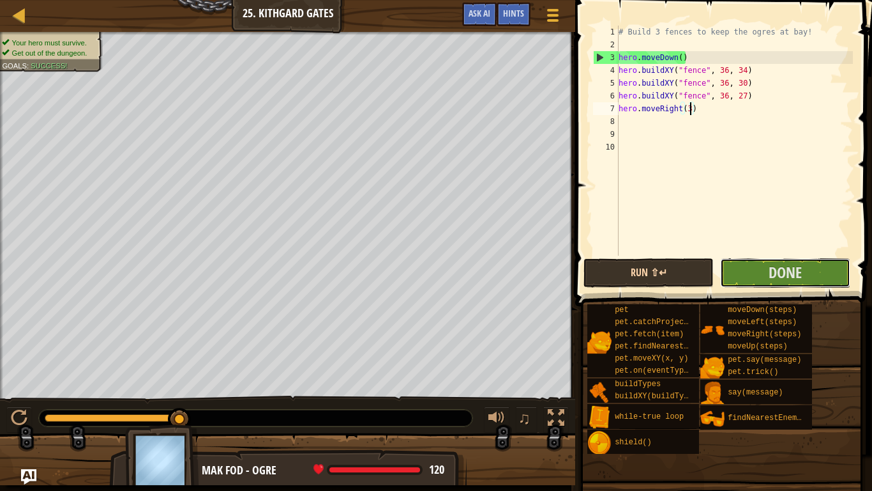
click at [735, 259] on button "Done" at bounding box center [785, 272] width 130 height 29
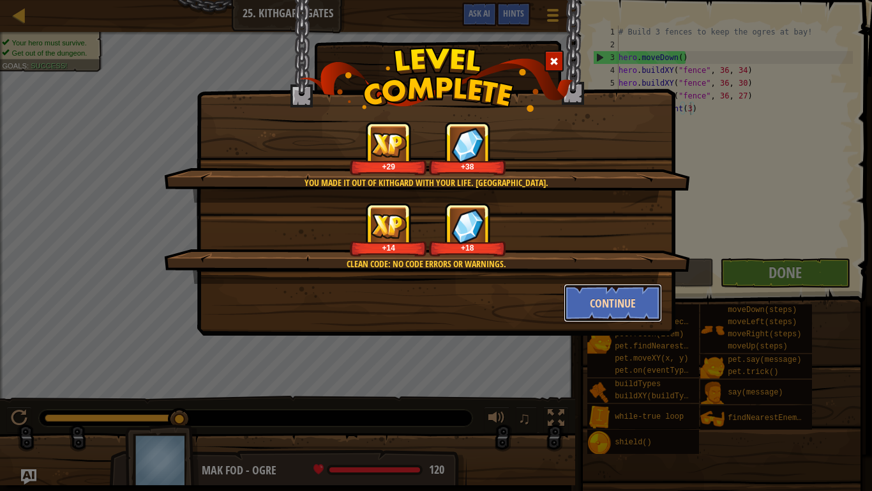
click at [596, 310] on button "Continue" at bounding box center [613, 303] width 99 height 38
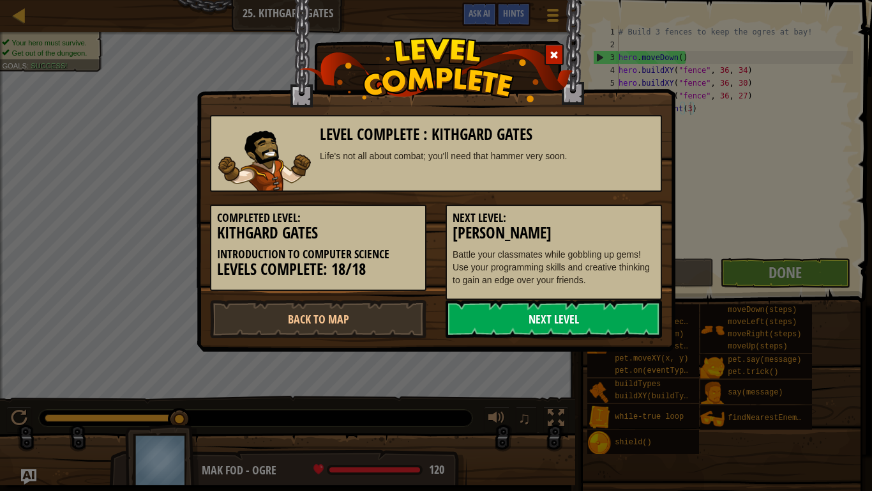
click at [576, 307] on link "Next Level" at bounding box center [554, 319] width 217 height 38
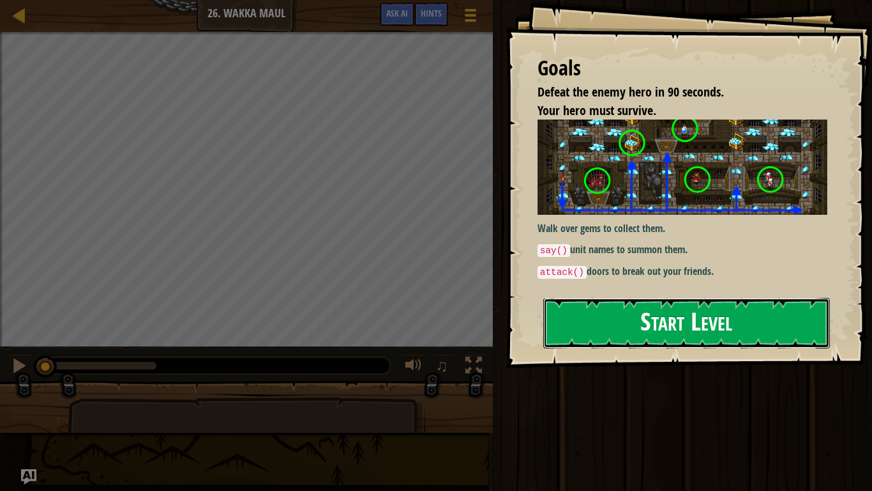
click at [623, 321] on button "Start Level" at bounding box center [687, 323] width 287 height 50
